Goal: Task Accomplishment & Management: Manage account settings

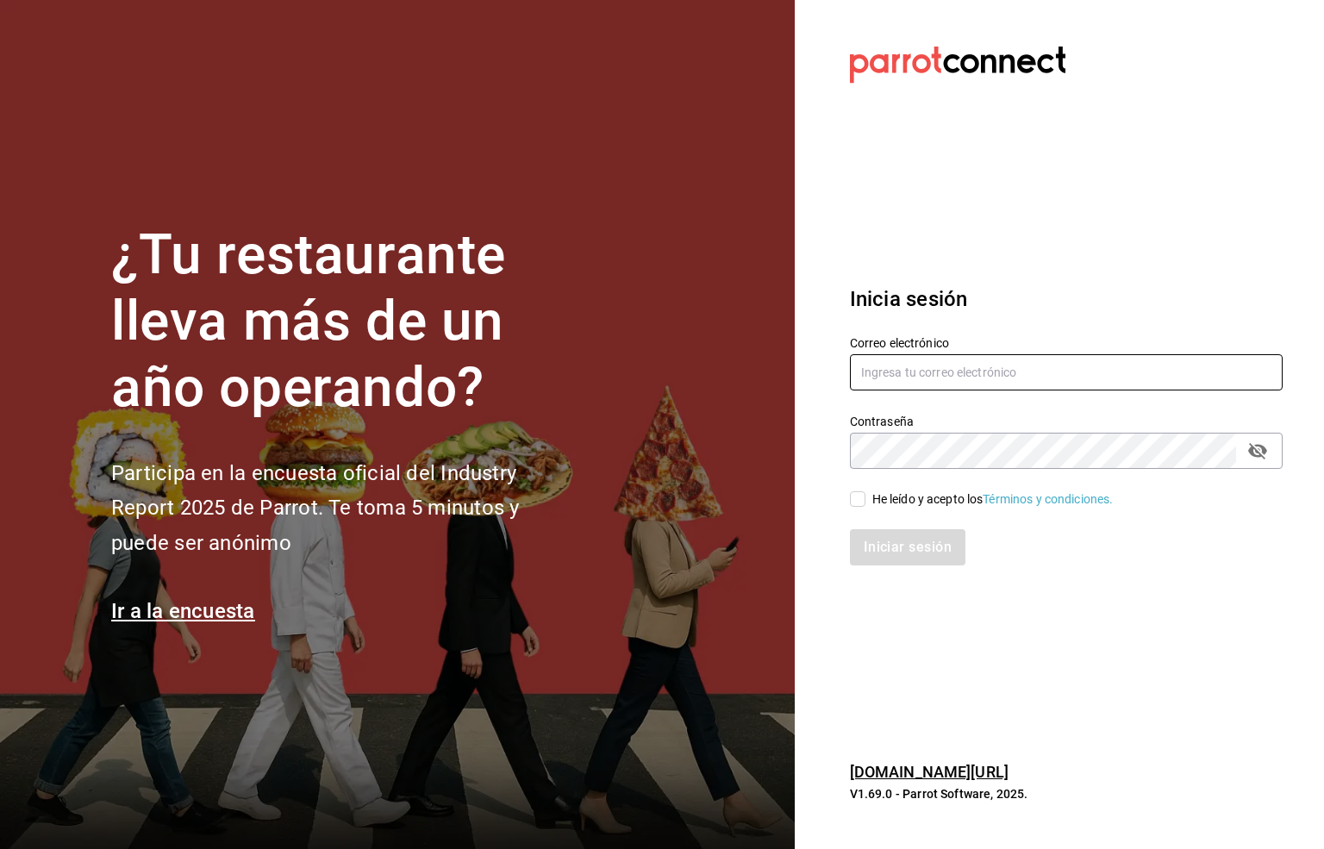
click at [869, 370] on input "text" at bounding box center [1066, 372] width 433 height 36
paste input "[EMAIL_ADDRESS][DOMAIN_NAME]"
type input "[EMAIL_ADDRESS][DOMAIN_NAME]"
click at [1254, 452] on icon "passwordField" at bounding box center [1257, 450] width 21 height 21
click at [850, 502] on input "He leído y acepto los Términos y condiciones." at bounding box center [858, 499] width 16 height 16
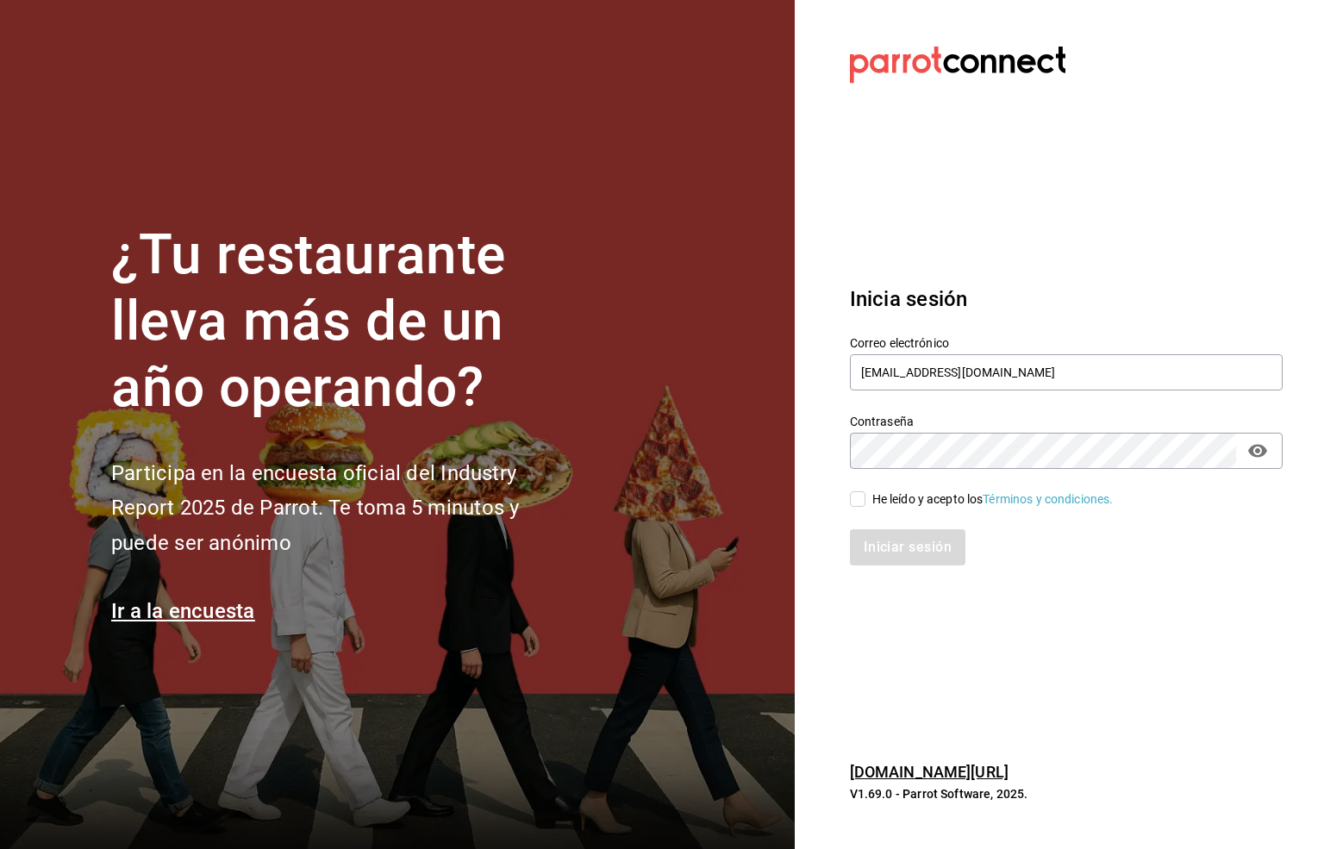
checkbox input "true"
click at [908, 548] on button "Iniciar sesión" at bounding box center [908, 547] width 117 height 36
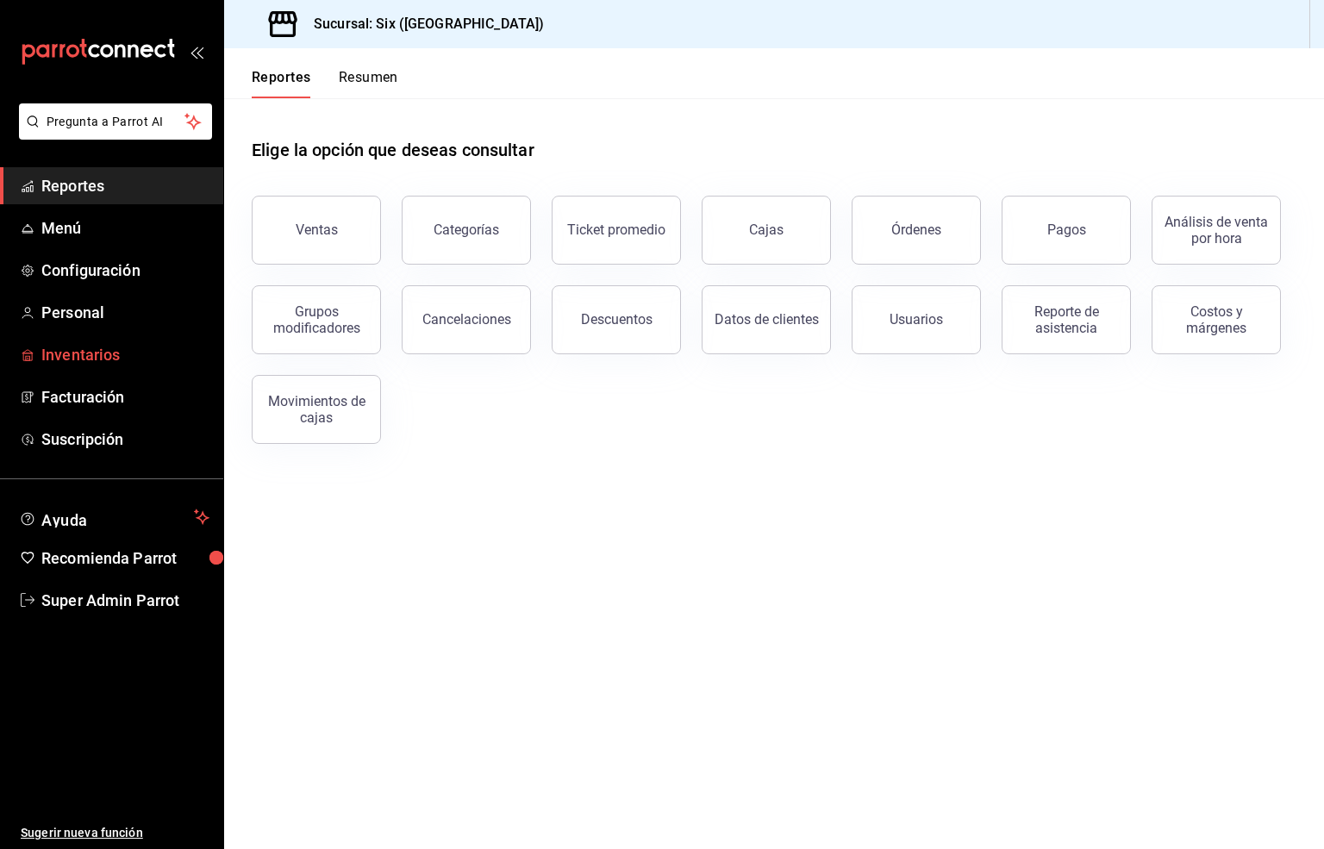
click at [65, 346] on span "Inventarios" at bounding box center [125, 354] width 168 height 23
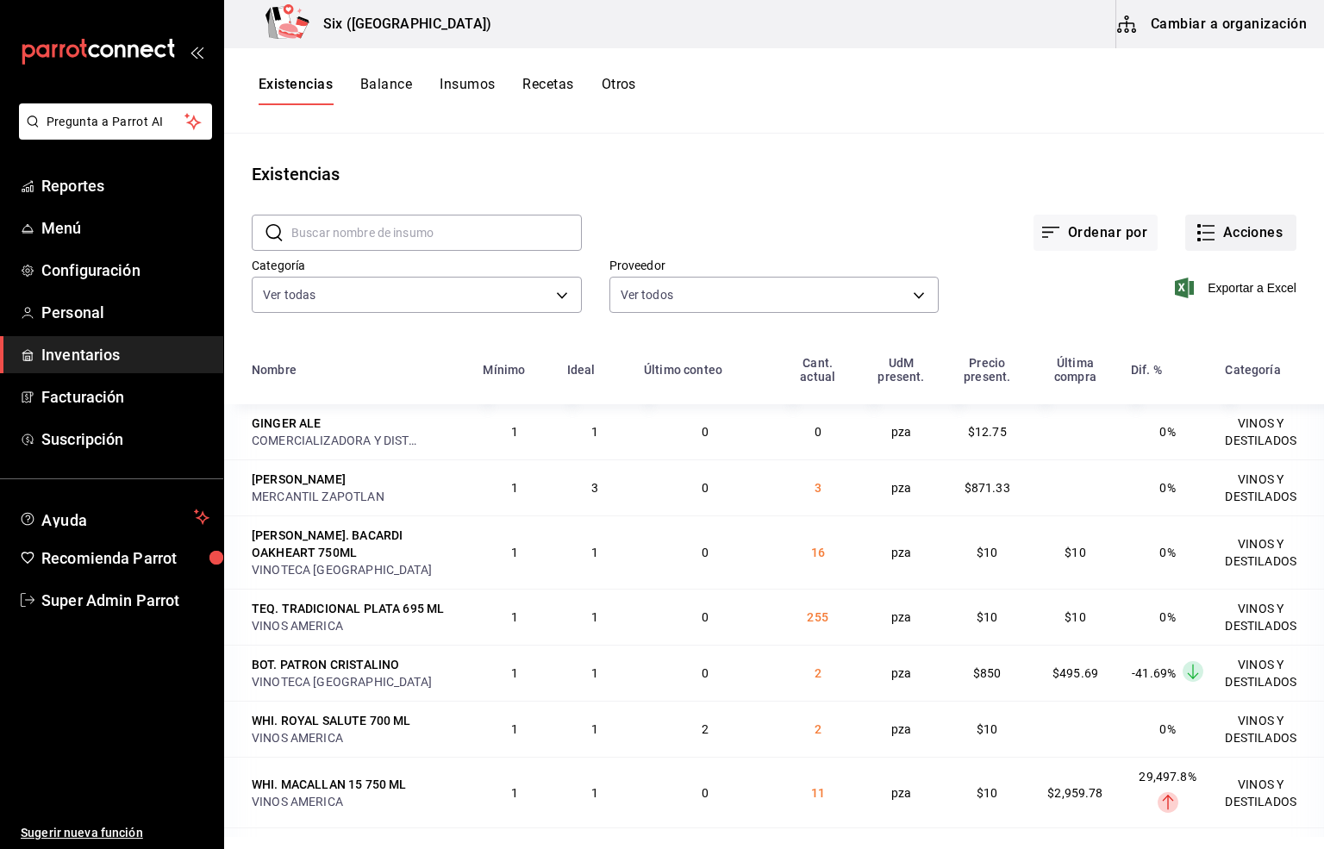
click at [1212, 220] on button "Acciones" at bounding box center [1240, 233] width 111 height 36
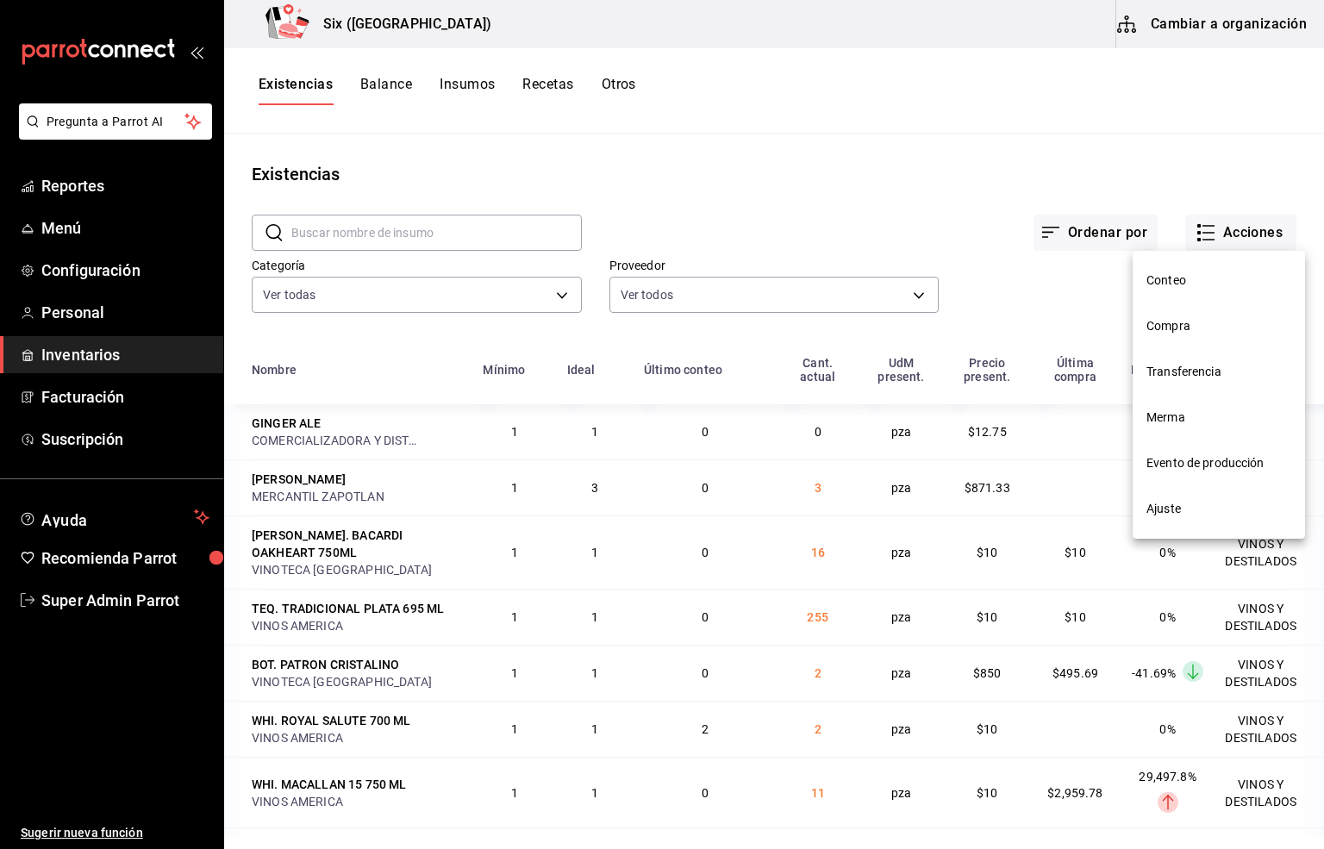
click at [1166, 321] on span "Compra" at bounding box center [1218, 326] width 145 height 18
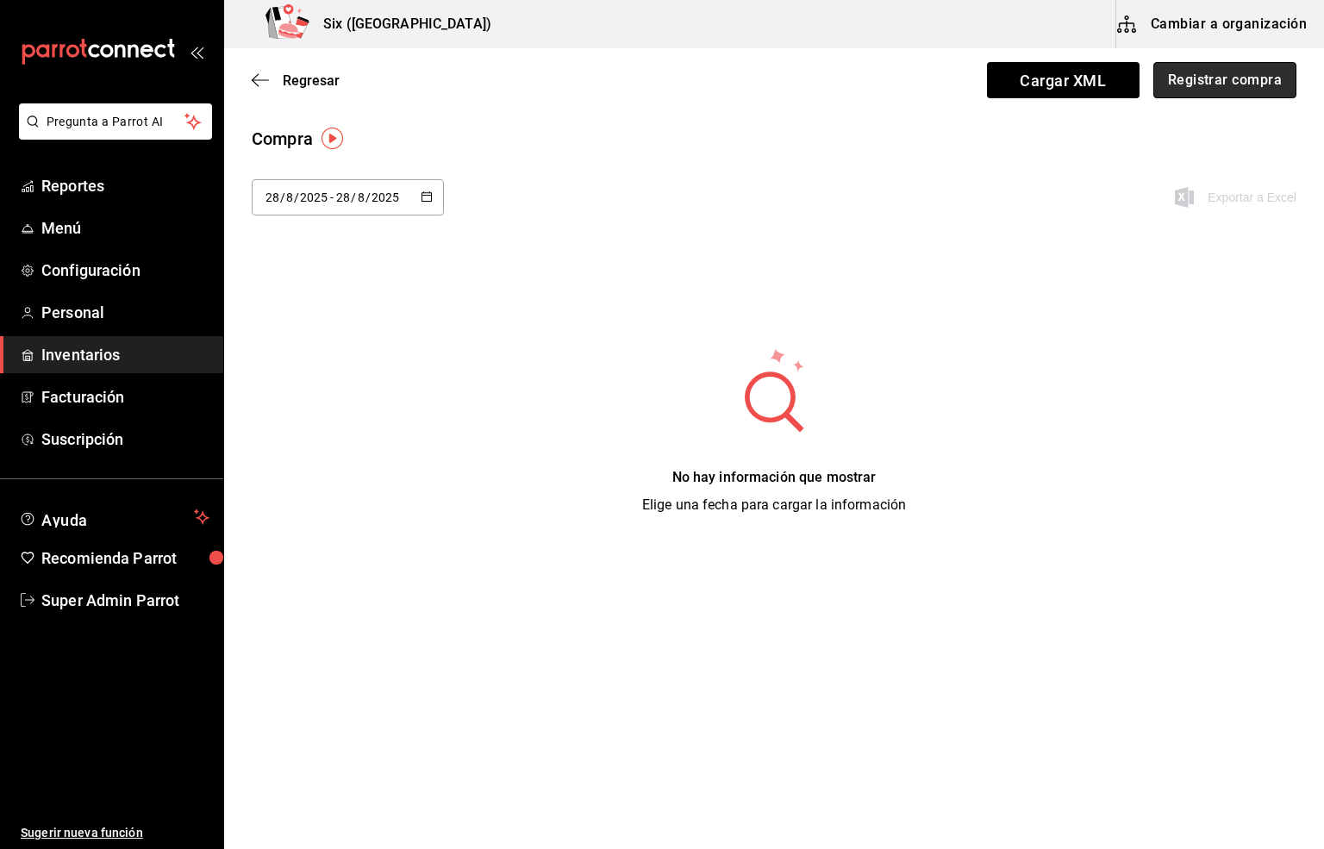
click at [1228, 89] on button "Registrar compra" at bounding box center [1224, 80] width 143 height 36
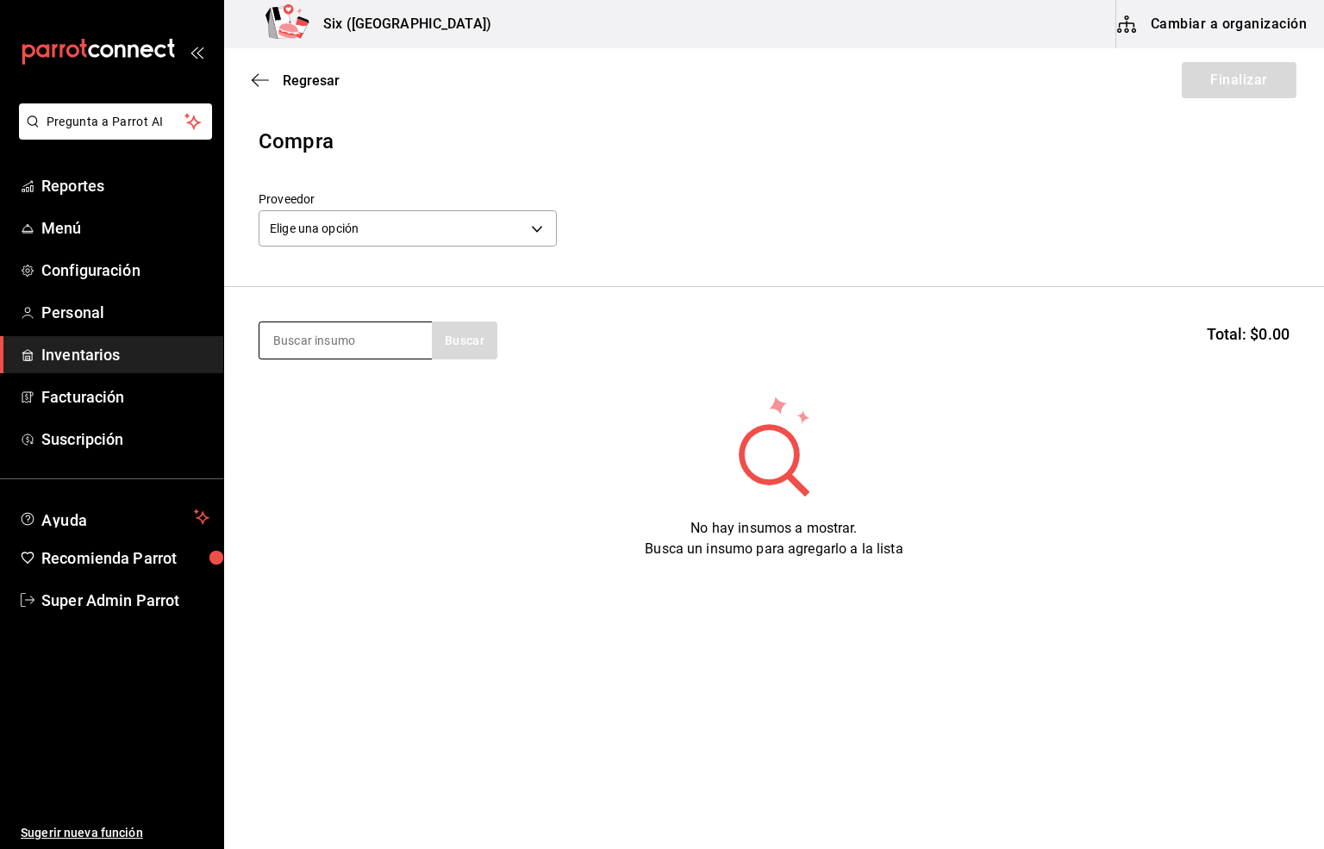
click at [298, 336] on input at bounding box center [345, 340] width 172 height 36
type input "red"
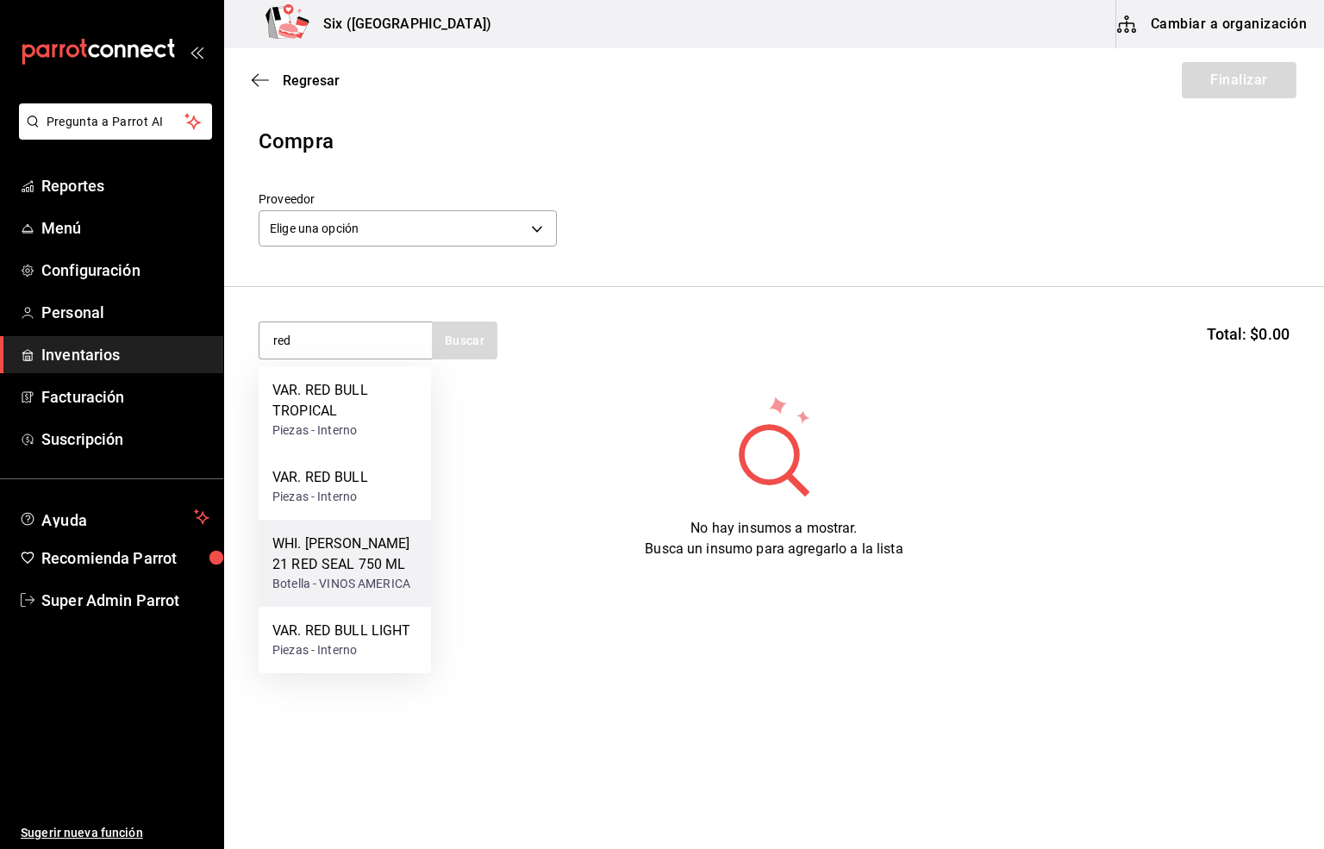
click at [364, 548] on div "WHI. BUCHANANS 21 RED SEAL 750 ML" at bounding box center [344, 553] width 145 height 41
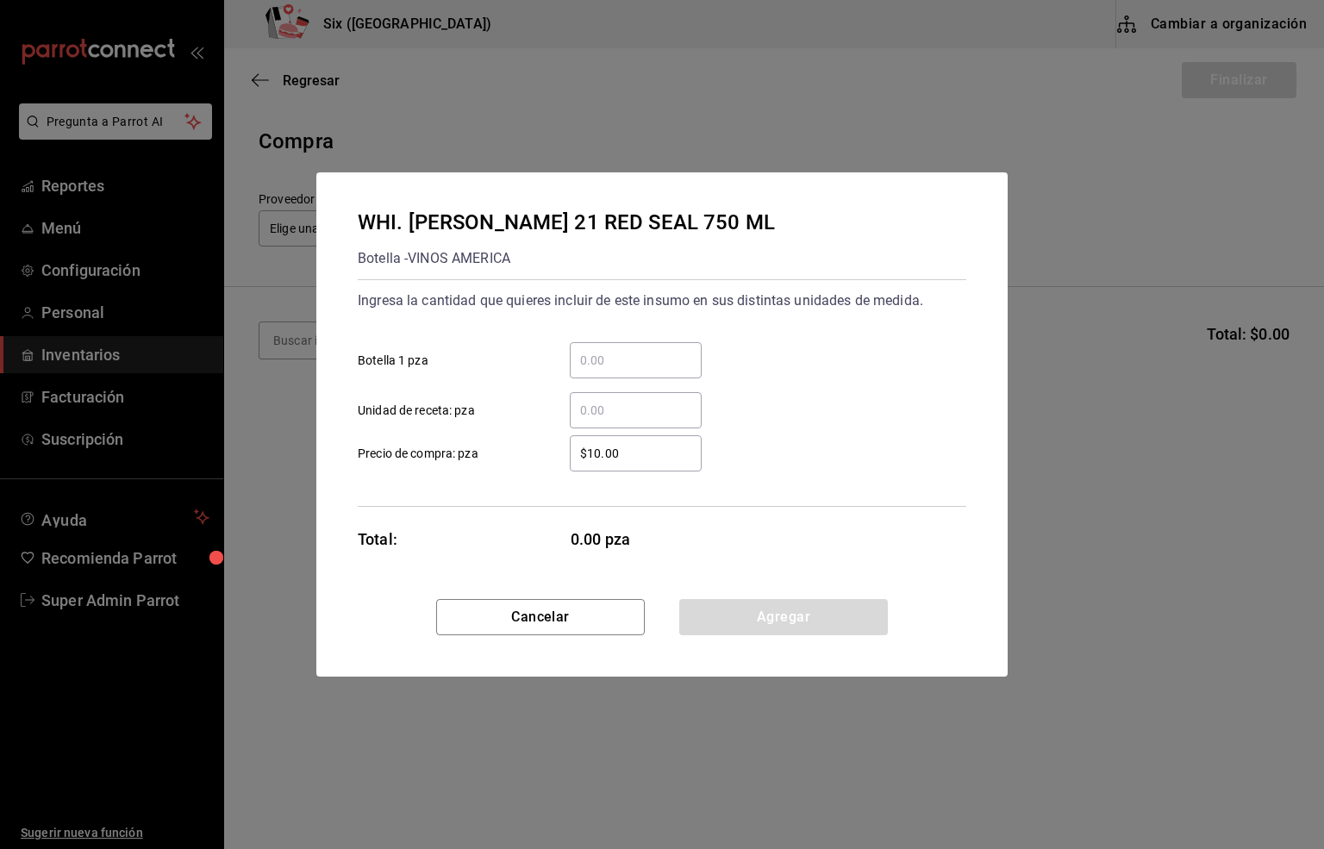
click at [595, 360] on input "​ Botella 1 pza" at bounding box center [636, 360] width 132 height 21
type input "1"
click at [779, 620] on button "Agregar" at bounding box center [783, 617] width 209 height 36
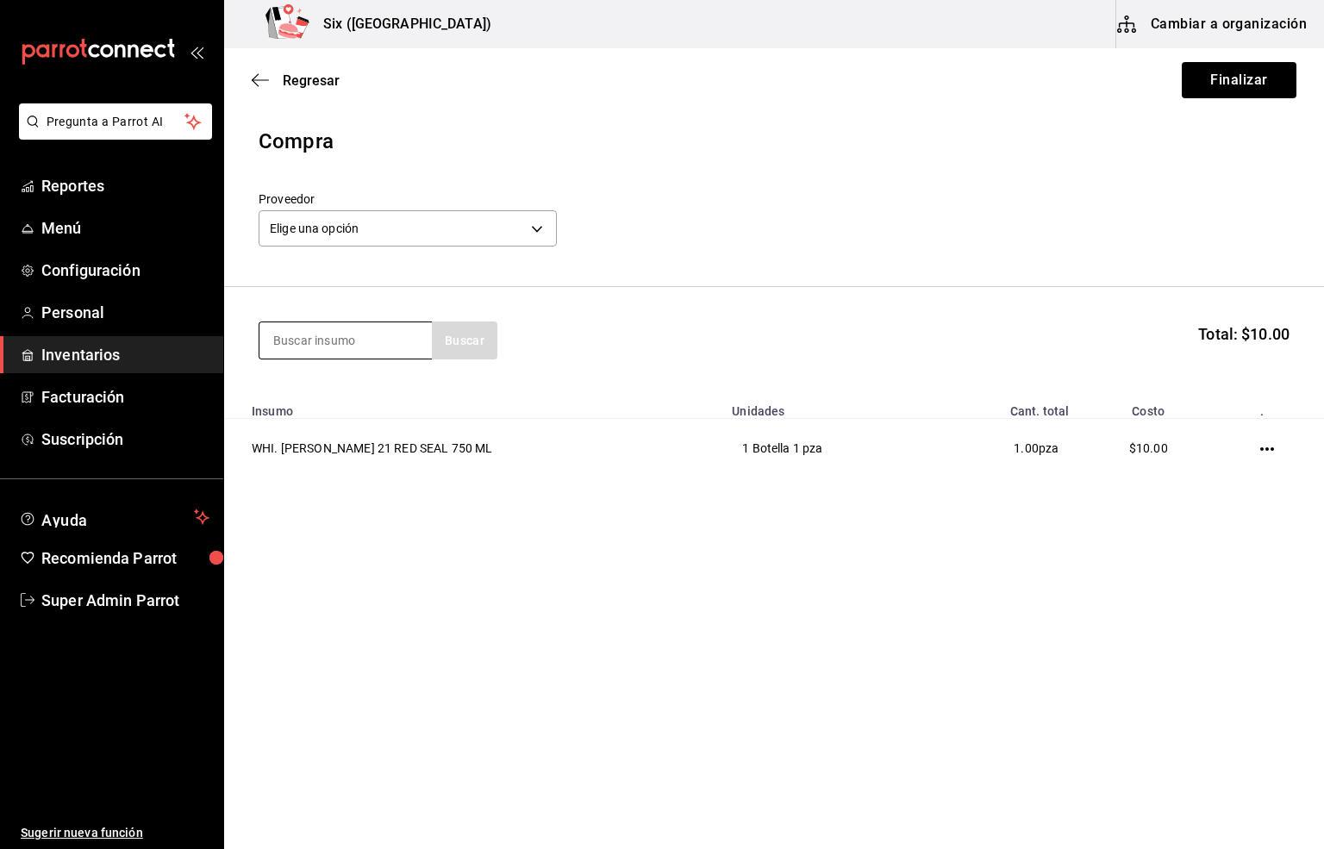
click at [333, 337] on input at bounding box center [345, 340] width 172 height 36
type input "roya"
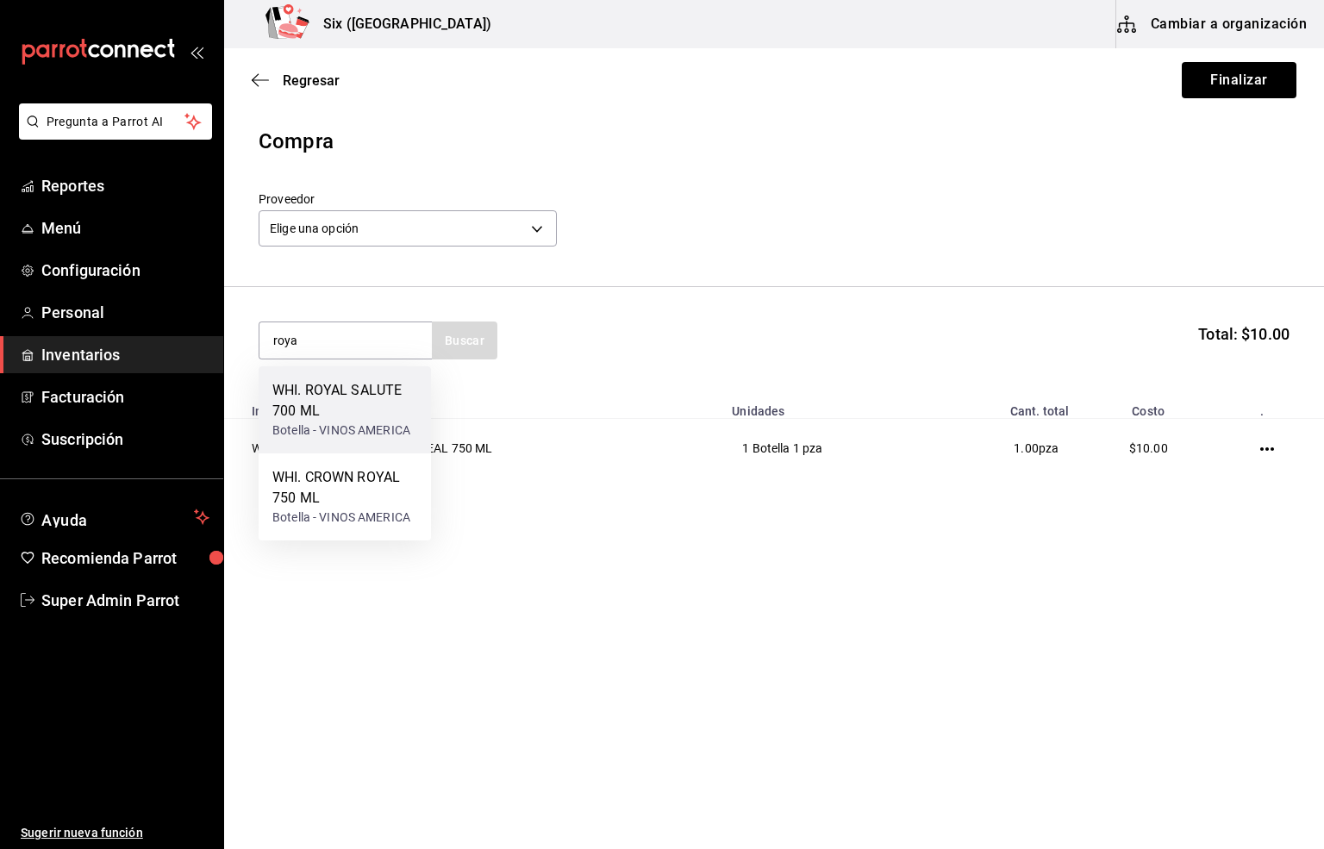
click at [358, 424] on div "Botella - VINOS AMERICA" at bounding box center [344, 430] width 145 height 18
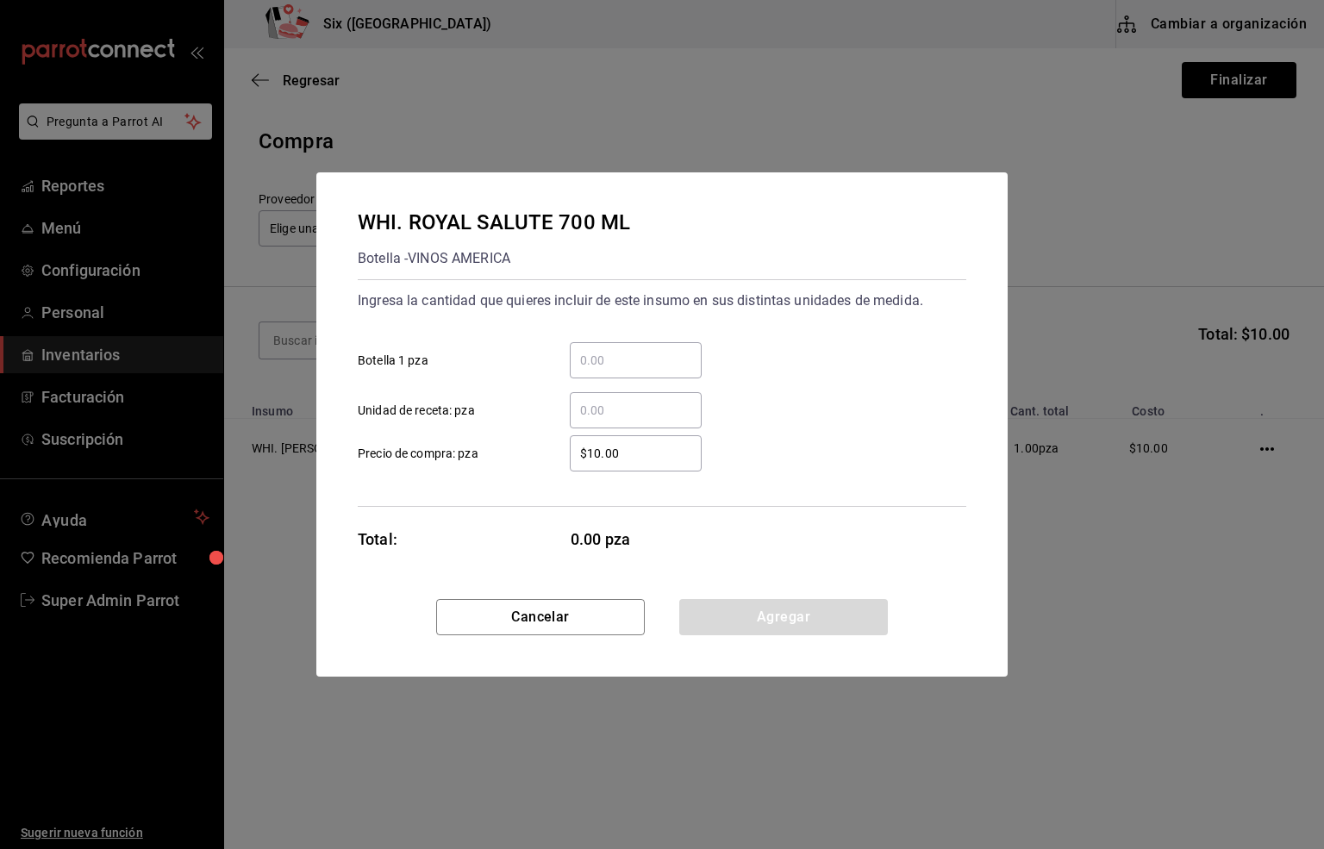
click at [597, 360] on input "​ Botella 1 pza" at bounding box center [636, 360] width 132 height 21
type input "1"
click at [768, 615] on button "Agregar" at bounding box center [783, 617] width 209 height 36
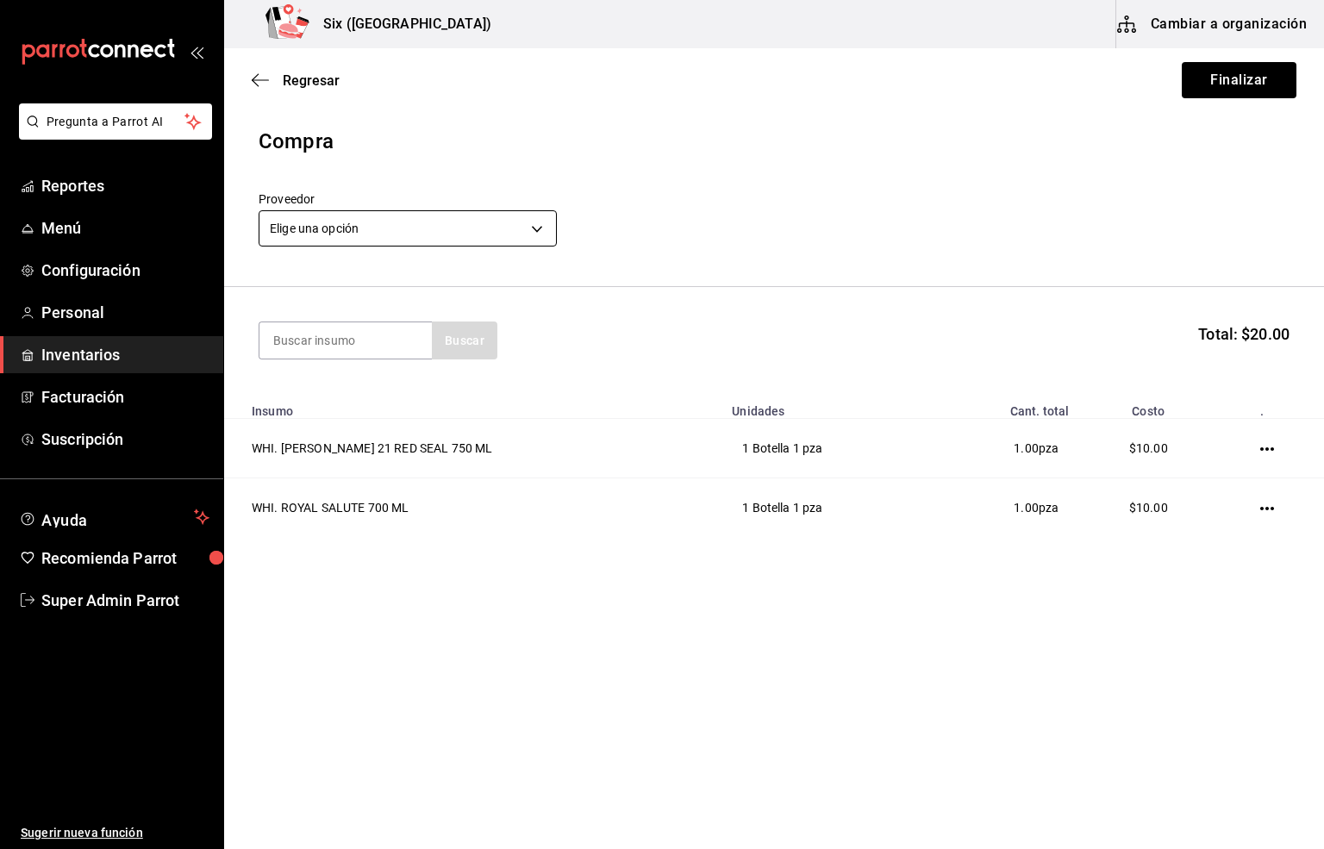
click at [300, 228] on body "Pregunta a Parrot AI Reportes Menú Configuración Personal Inventarios Facturaci…" at bounding box center [662, 375] width 1324 height 751
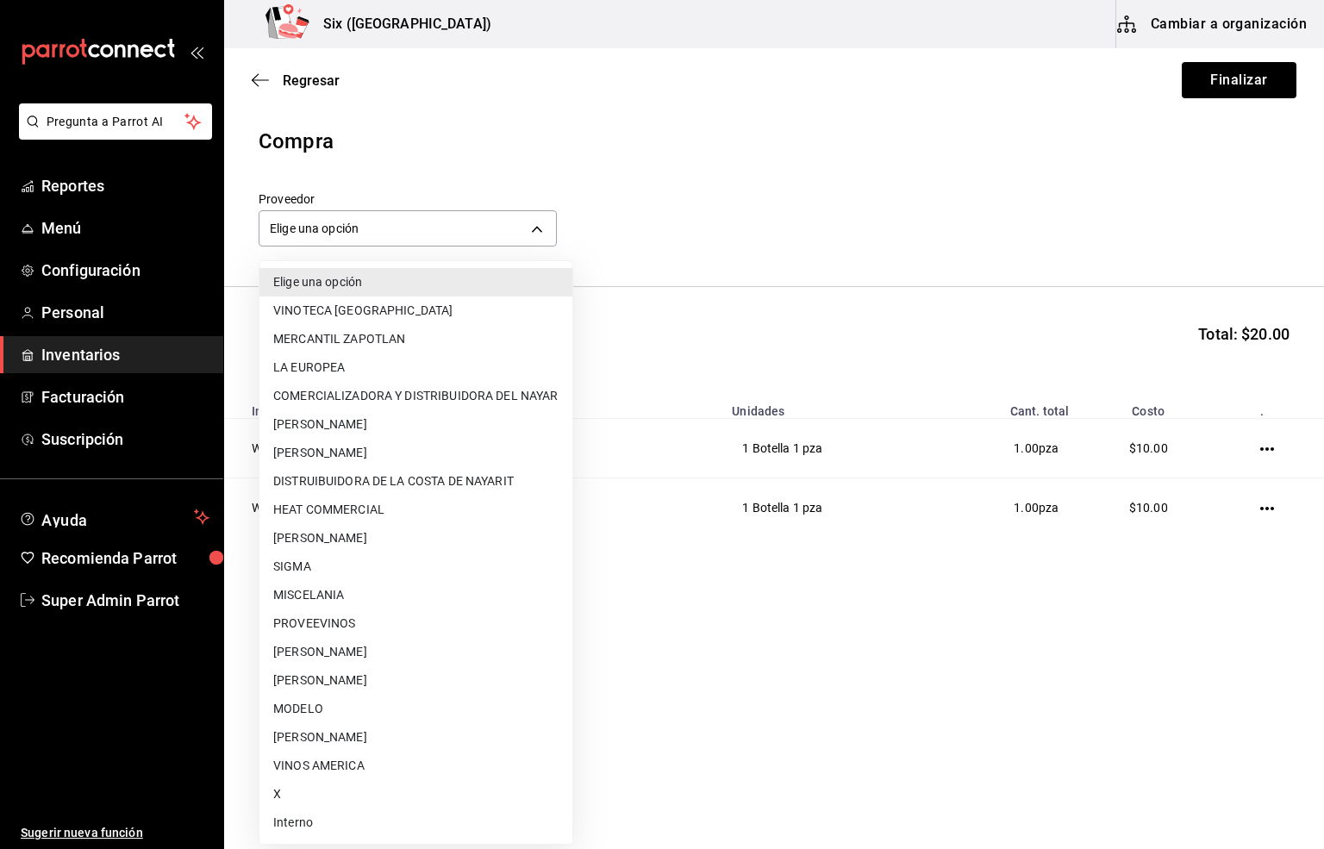
click at [297, 823] on li "Interno" at bounding box center [415, 822] width 313 height 28
type input "e92abefe-3c10-4da0-8aca-c4e45273ec9d"
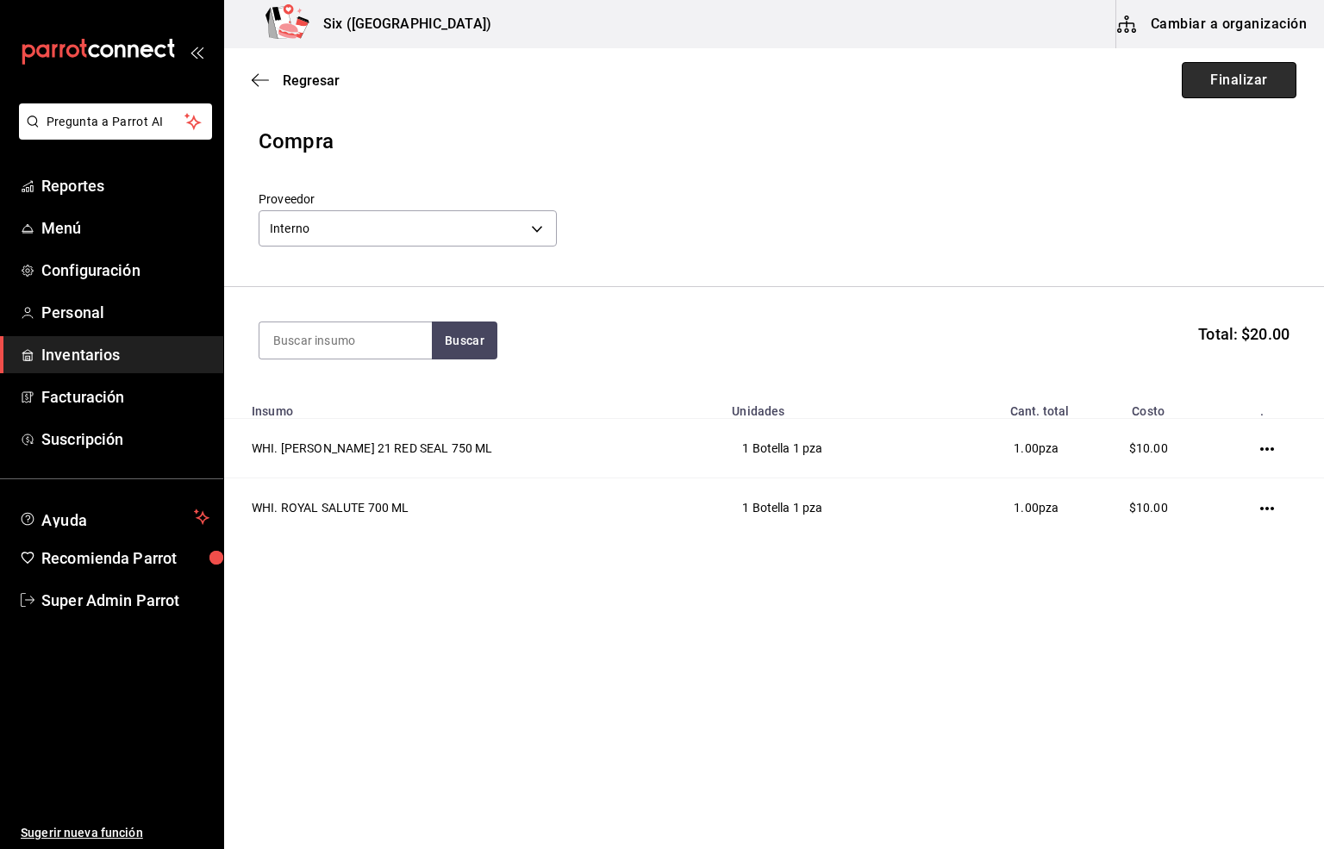
click at [1228, 81] on button "Finalizar" at bounding box center [1238, 80] width 115 height 36
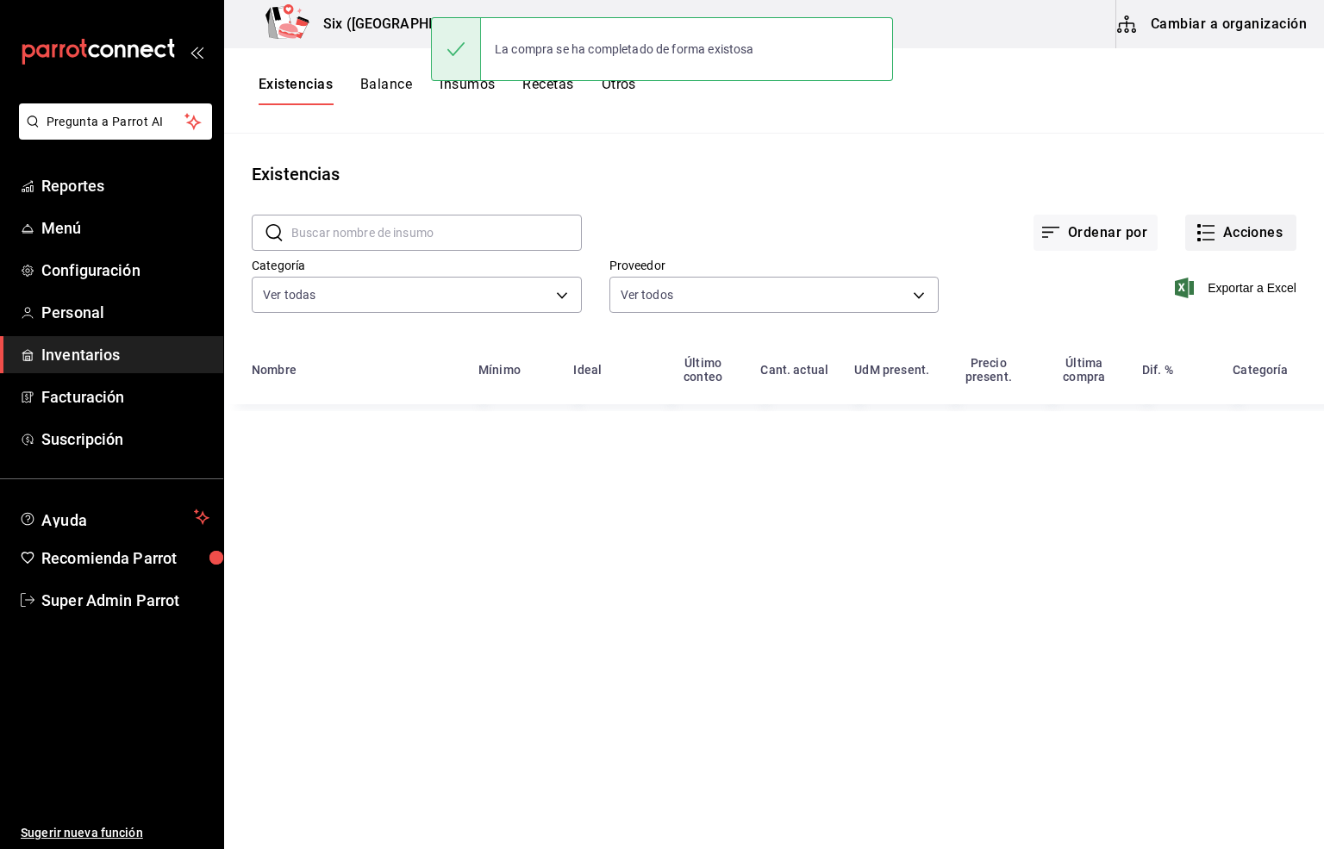
click at [1233, 239] on button "Acciones" at bounding box center [1240, 233] width 111 height 36
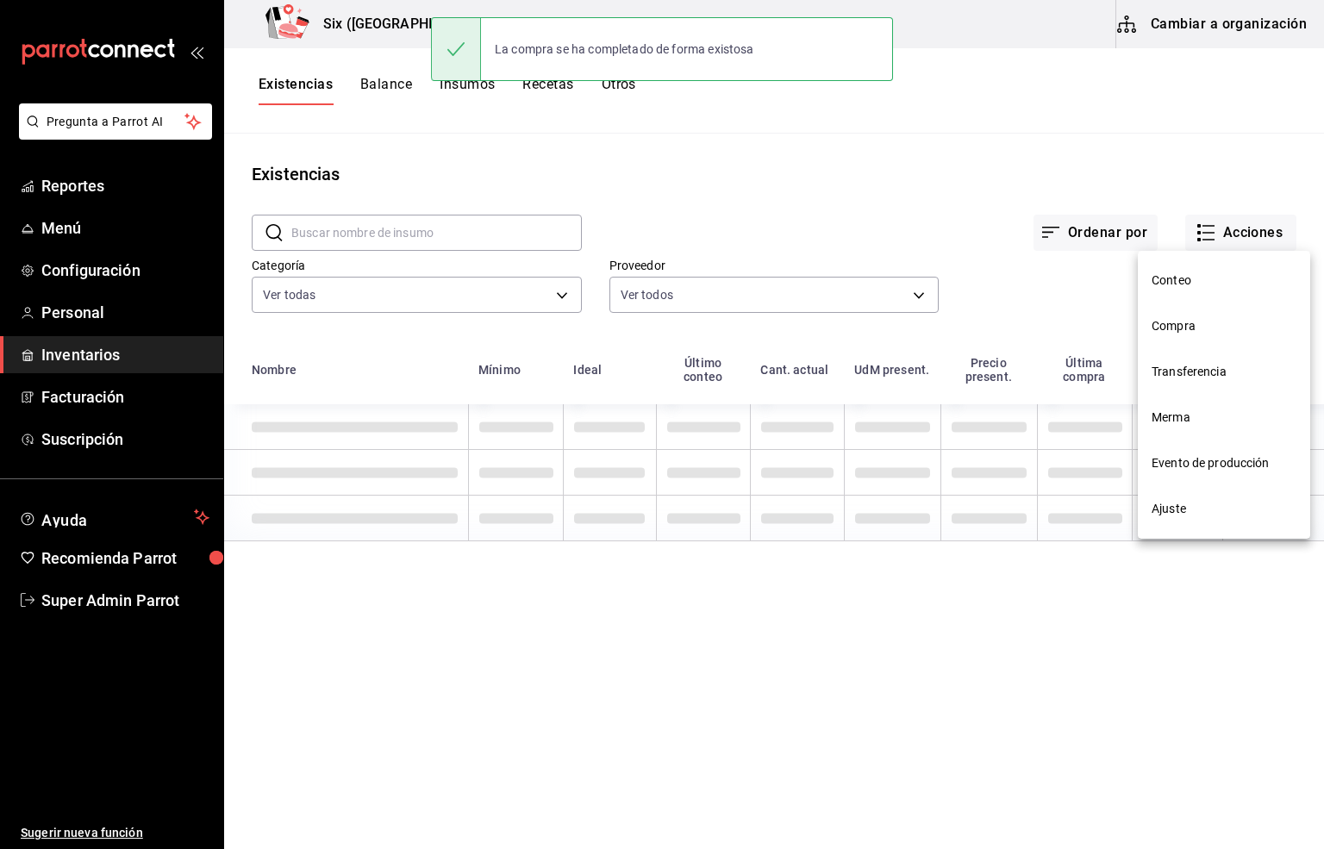
click at [1162, 334] on span "Compra" at bounding box center [1223, 326] width 145 height 18
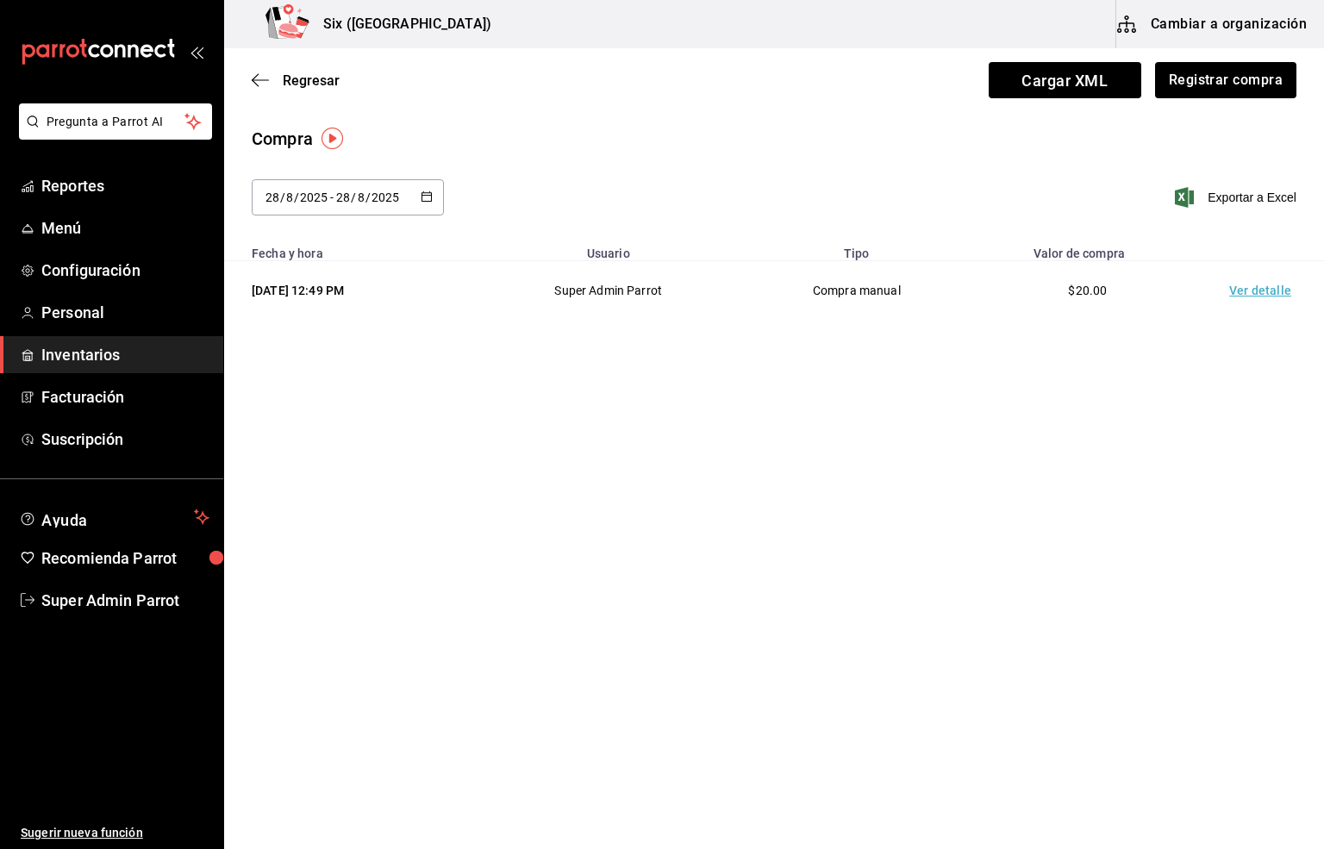
click at [1249, 296] on td "Ver detalle" at bounding box center [1263, 290] width 121 height 59
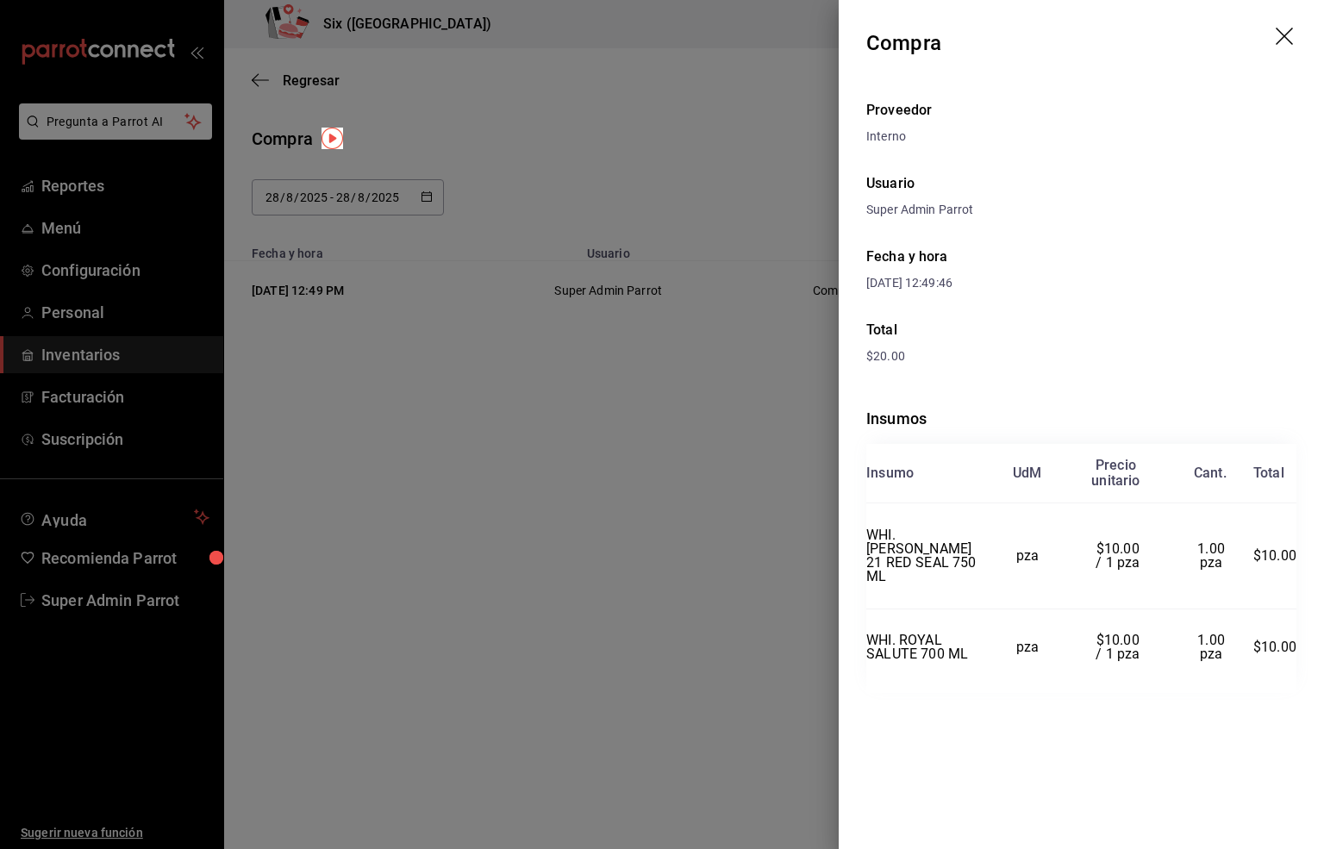
click at [1282, 36] on icon "drag" at bounding box center [1285, 38] width 21 height 21
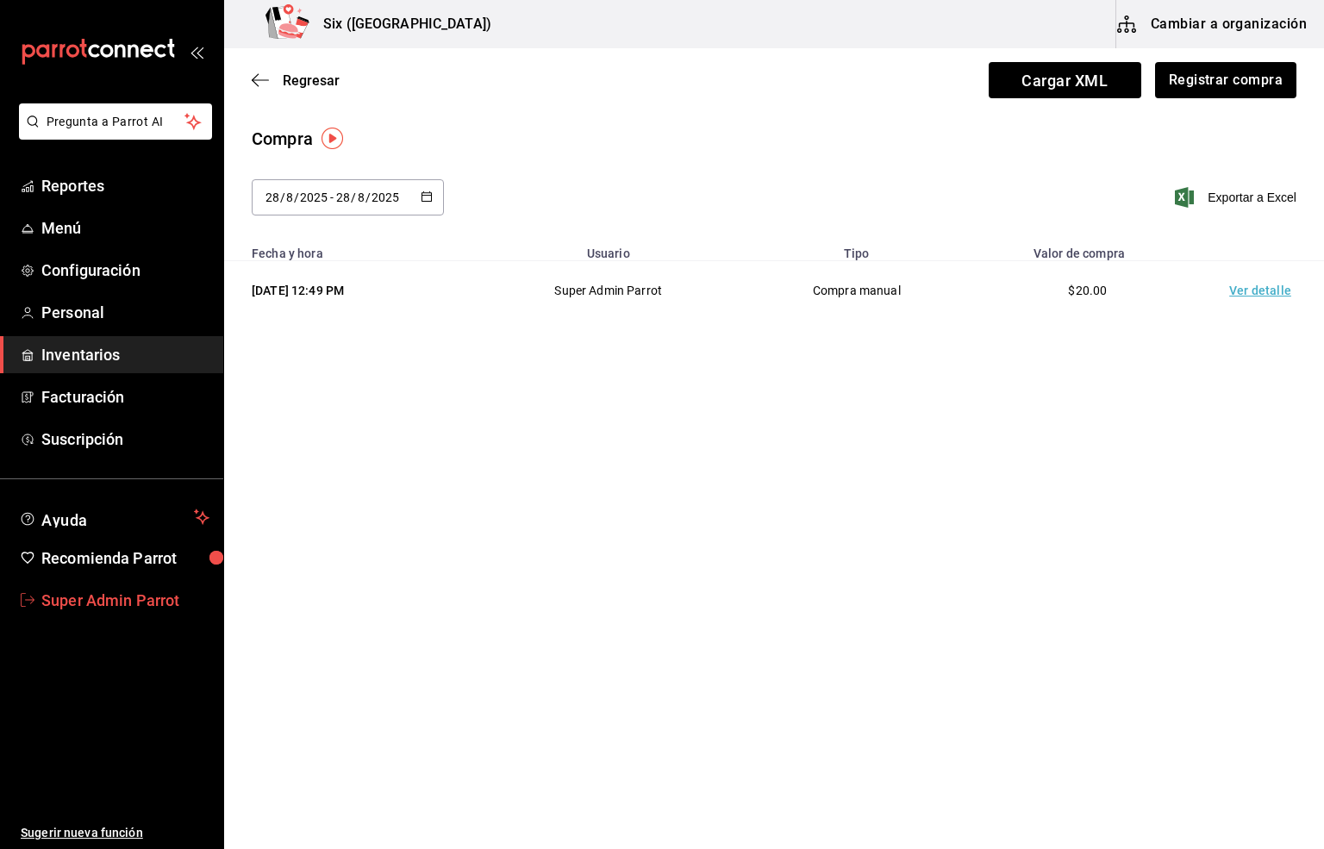
click at [63, 602] on span "Super Admin Parrot" at bounding box center [125, 600] width 168 height 23
